Goal: Task Accomplishment & Management: Complete application form

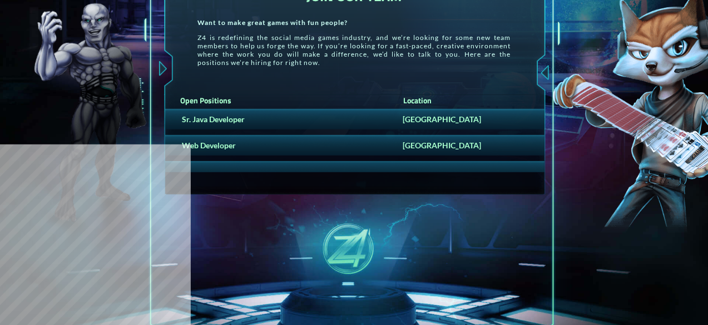
scroll to position [190, 0]
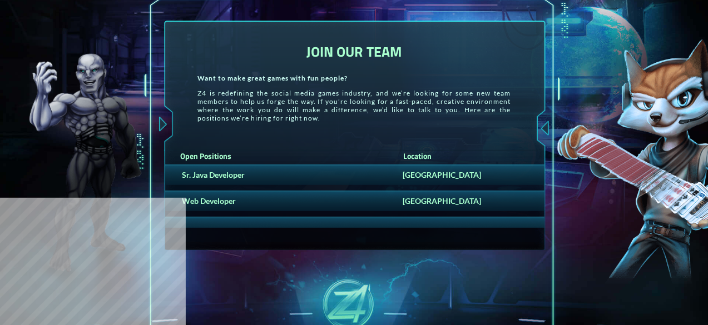
click at [298, 168] on div "Sr. Java Developer [GEOGRAPHIC_DATA]" at bounding box center [355, 175] width 380 height 21
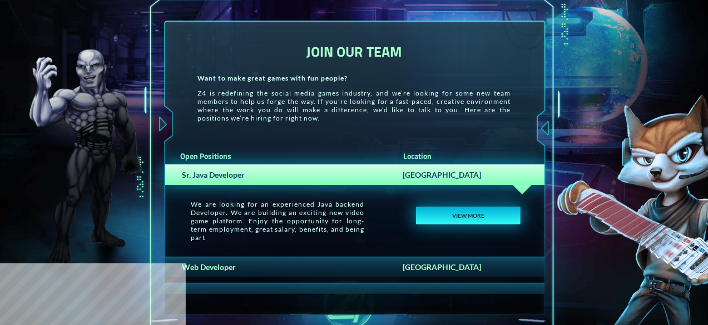
click at [421, 211] on button "VIEW MORE" at bounding box center [468, 216] width 104 height 18
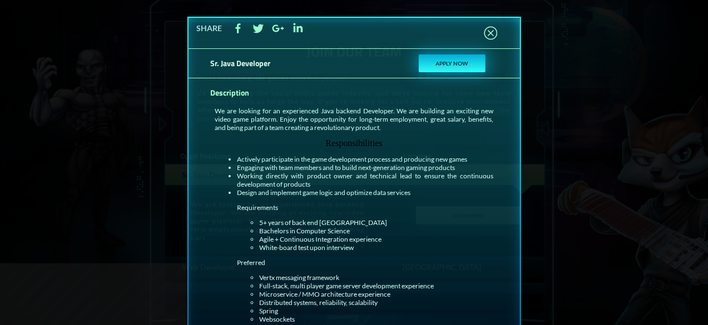
click at [429, 65] on button "APPLY NOW" at bounding box center [452, 63] width 67 height 18
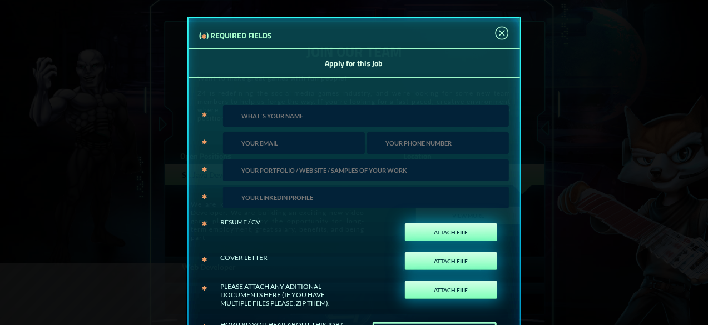
click at [272, 107] on input "text" at bounding box center [366, 116] width 286 height 22
type input "[PERSON_NAME]"
type input "[EMAIL_ADDRESS][DOMAIN_NAME]"
type input "2105601433"
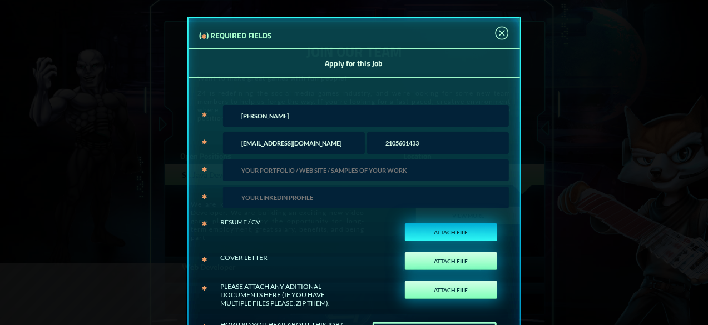
click at [406, 224] on label "ATTACH FILE" at bounding box center [451, 233] width 92 height 18
click at [470, 232] on input "ATTACH FILE" at bounding box center [483, 244] width 26 height 24
type input "C:\fakepath\[PERSON_NAME].Fullstack Developer.docx"
click at [280, 171] on input "url" at bounding box center [366, 171] width 286 height 22
click at [314, 166] on input "url" at bounding box center [366, 171] width 286 height 22
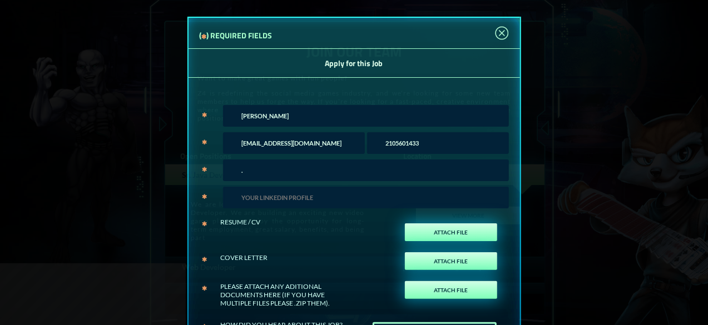
type input "."
click at [310, 200] on input "text" at bounding box center [366, 198] width 286 height 22
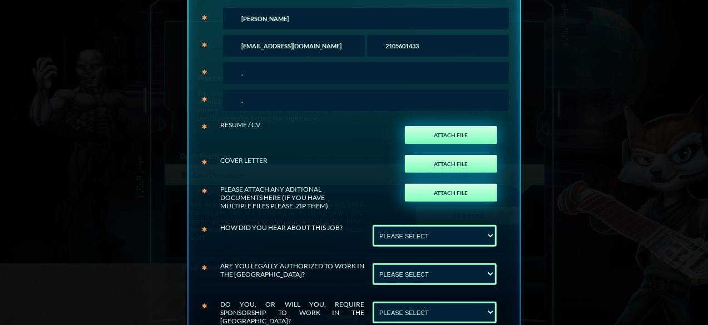
scroll to position [167, 0]
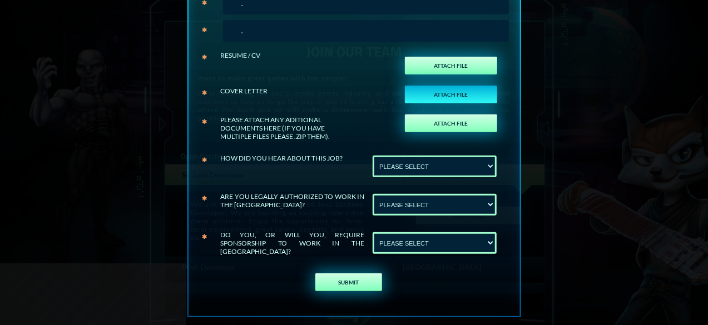
type input "."
click at [438, 86] on label "ATTACH FILE" at bounding box center [451, 95] width 92 height 18
click at [470, 94] on input "ATTACH FILE" at bounding box center [483, 106] width 26 height 24
type input "C:\fakepath\cover letter.docx"
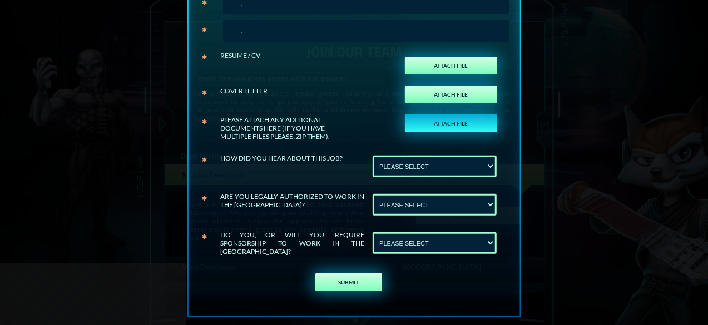
click at [426, 121] on label "ATTACH FILE" at bounding box center [451, 124] width 92 height 18
click at [470, 123] on input "ATTACH FILE" at bounding box center [483, 135] width 26 height 24
type input "C:\fakepath\[PERSON_NAME].Fullstack Developer.docx"
click at [391, 172] on select "PLEASE SELECT Linkedin Upwork" at bounding box center [435, 167] width 124 height 22
select select "Upwork"
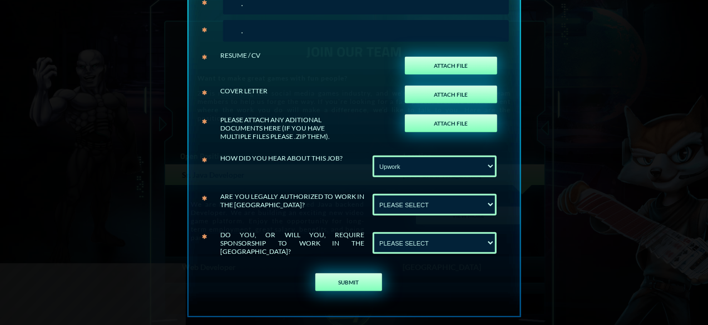
click at [373, 156] on select "PLEASE SELECT Linkedin Upwork" at bounding box center [435, 167] width 124 height 22
click at [389, 188] on div "PLEASE SELECT No Yes" at bounding box center [436, 205] width 144 height 38
click at [389, 200] on select "PLEASE SELECT No Yes" at bounding box center [435, 205] width 124 height 22
select select "Yes"
click at [373, 194] on select "PLEASE SELECT No Yes" at bounding box center [435, 205] width 124 height 22
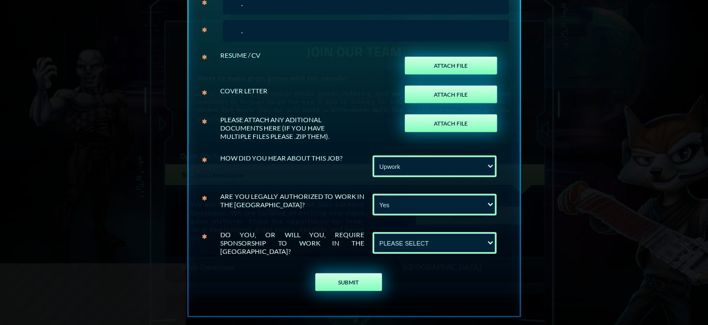
click at [399, 239] on select "PLEASE SELECT No Yes" at bounding box center [435, 243] width 124 height 22
select select "No"
click at [373, 232] on select "PLEASE SELECT No Yes" at bounding box center [435, 243] width 124 height 22
click at [356, 279] on button "SUBMIT" at bounding box center [348, 283] width 67 height 18
